Goal: Task Accomplishment & Management: Manage account settings

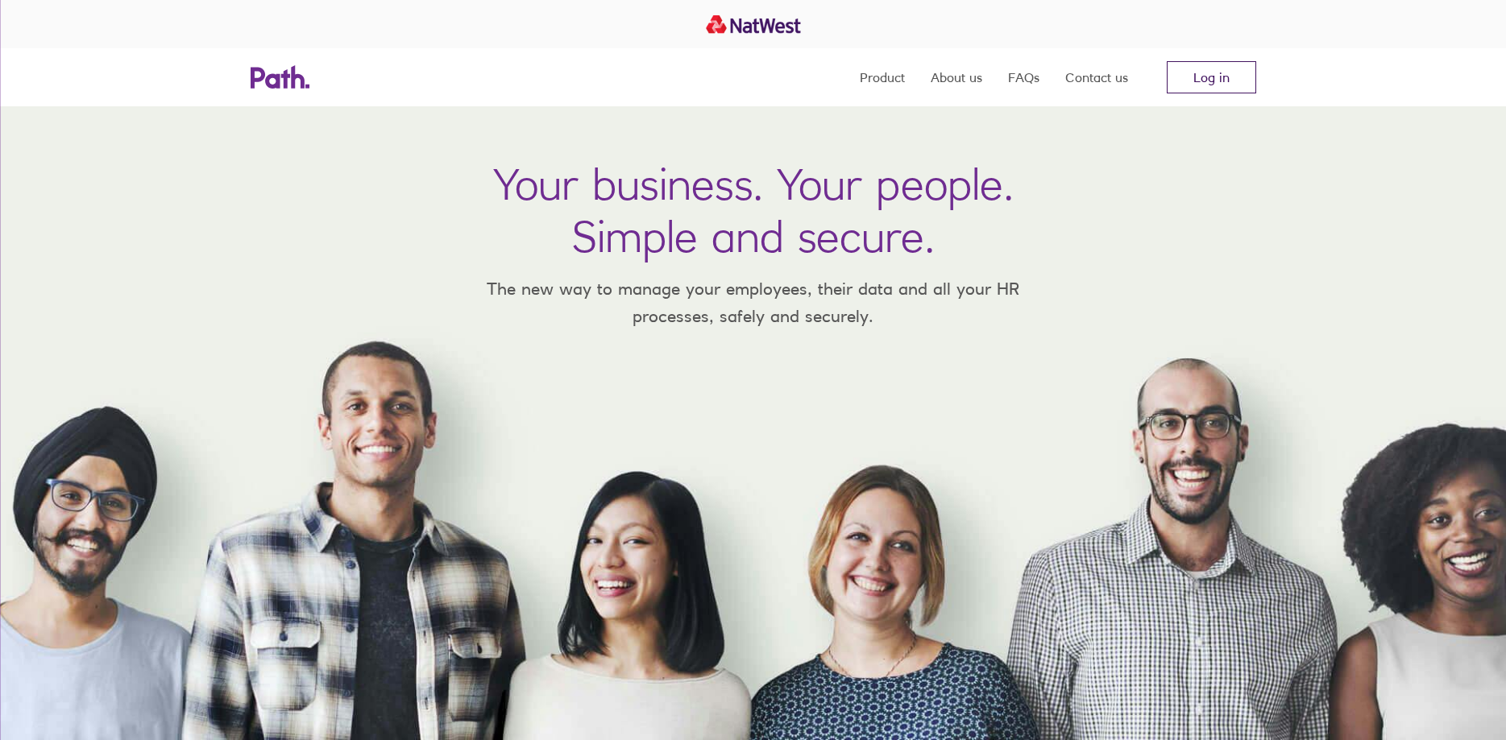
click at [1200, 72] on link "Log in" at bounding box center [1211, 77] width 89 height 32
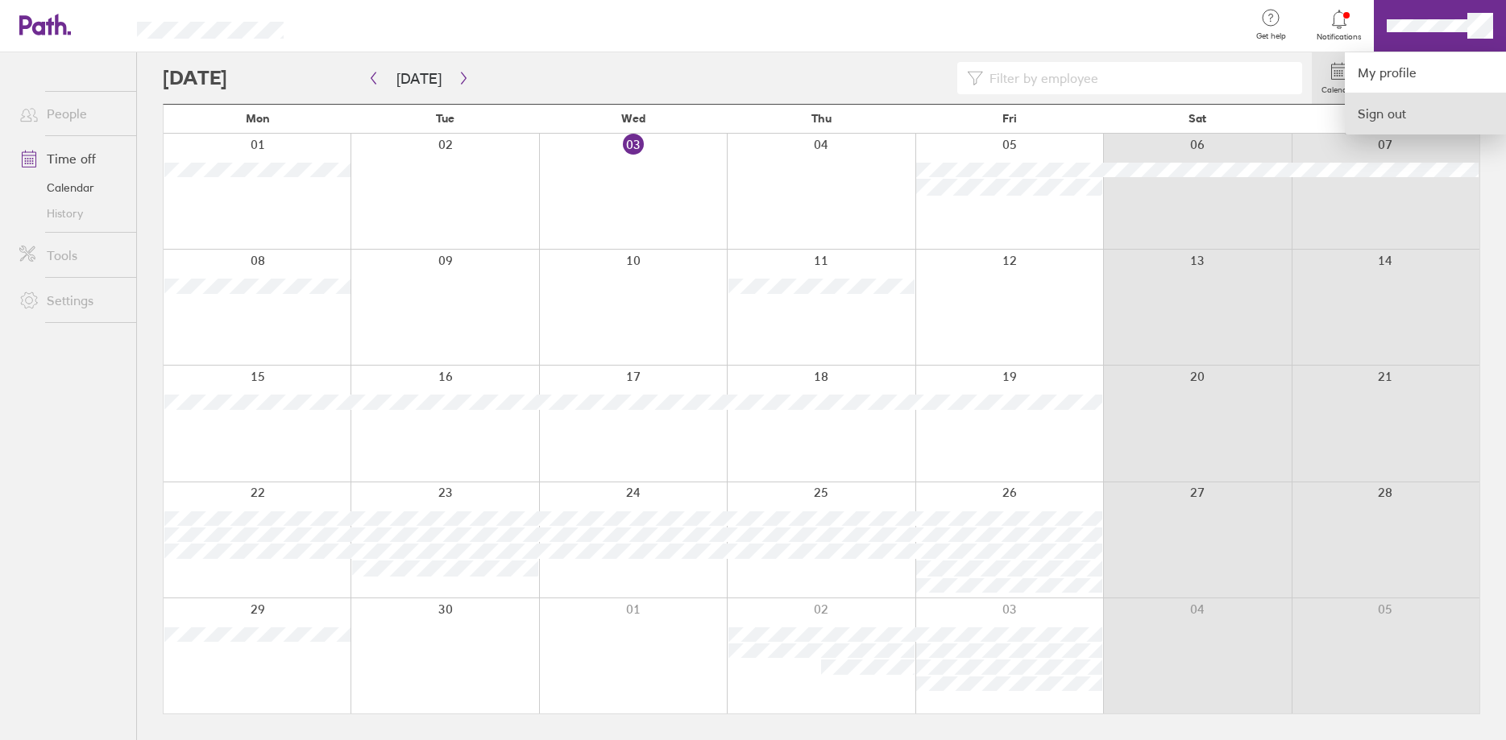
click at [1407, 113] on link "Sign out" at bounding box center [1425, 113] width 161 height 40
